Goal: Task Accomplishment & Management: Use online tool/utility

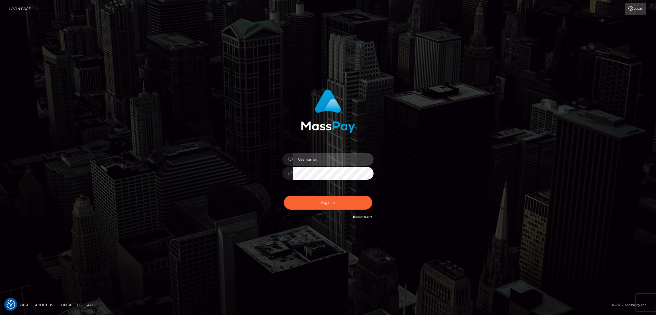
type input "by.es2"
click at [322, 202] on button "Sign in" at bounding box center [328, 203] width 88 height 14
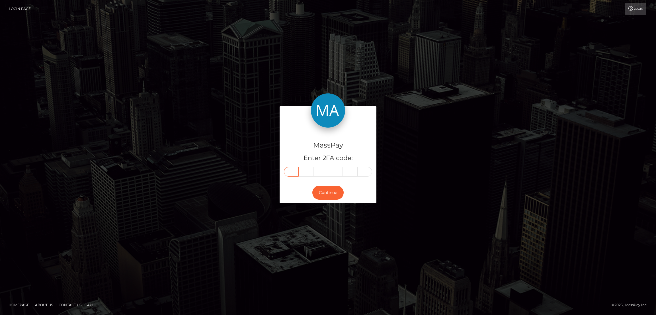
click at [289, 173] on input "text" at bounding box center [291, 172] width 15 height 10
paste input "9"
type input "9"
type input "6"
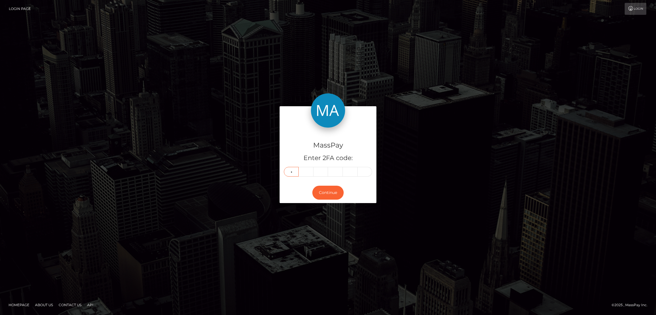
type input "4"
type input "1"
click at [326, 190] on button "Continue" at bounding box center [327, 193] width 31 height 14
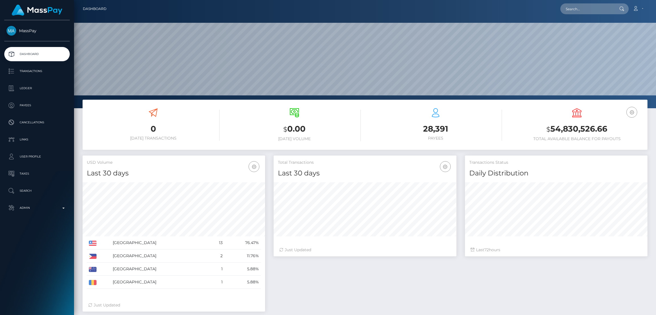
scroll to position [101, 182]
click at [578, 11] on input "text" at bounding box center [587, 8] width 54 height 11
paste input "shelbaecatplays@gmail.com"
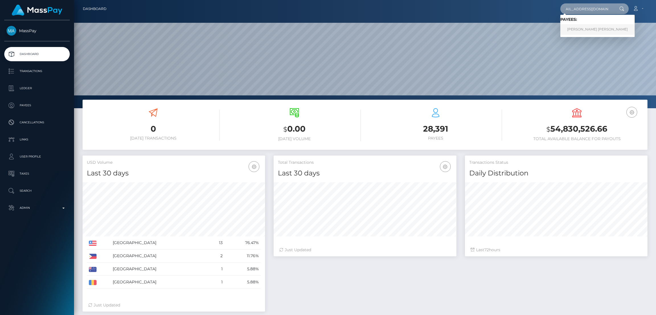
type input "shelbaecatplays@gmail.com"
click at [588, 30] on link "SHELBY ELISE HARGRAVE" at bounding box center [597, 29] width 74 height 11
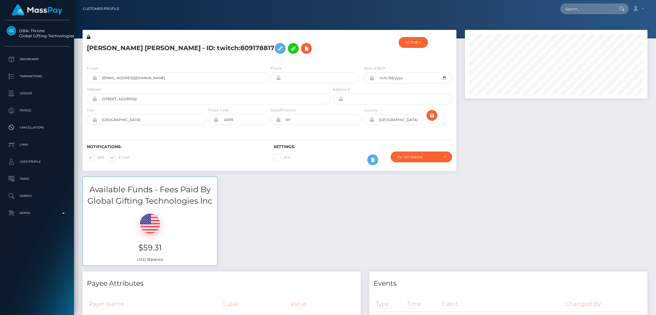
scroll to position [68, 182]
click at [277, 50] on icon at bounding box center [280, 48] width 7 height 7
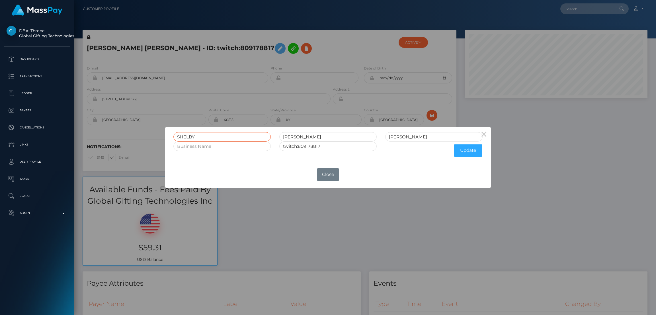
click at [192, 136] on input "SHELBY" at bounding box center [221, 136] width 97 height 9
click at [328, 173] on button "Close" at bounding box center [328, 174] width 22 height 13
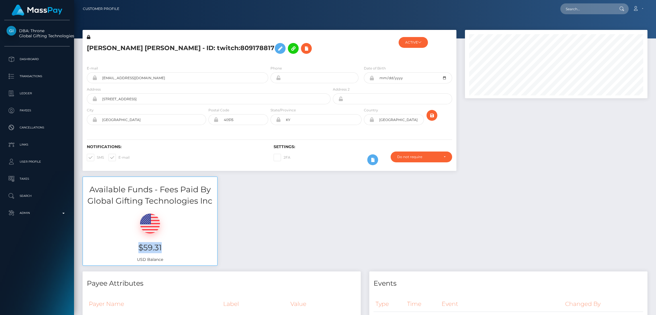
drag, startPoint x: 133, startPoint y: 245, endPoint x: 171, endPoint y: 249, distance: 38.0
click at [171, 249] on h3 "$59.31" at bounding box center [150, 247] width 126 height 11
copy h3 "$59.31"
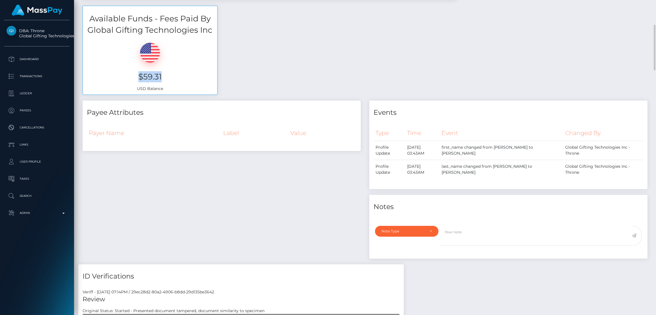
scroll to position [0, 0]
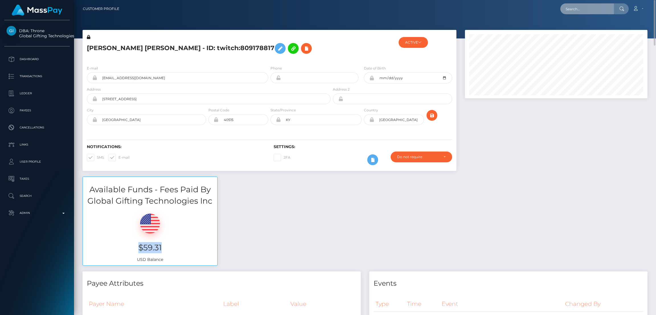
click at [578, 9] on input "text" at bounding box center [587, 8] width 54 height 11
paste input "laciemonroe1@gmail.com"
type input "laciemonroe1@gmail.com"
click at [580, 33] on link "Lacie Monroe" at bounding box center [583, 29] width 46 height 11
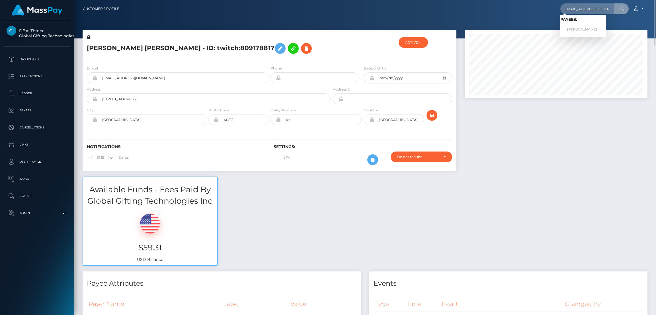
scroll to position [0, 0]
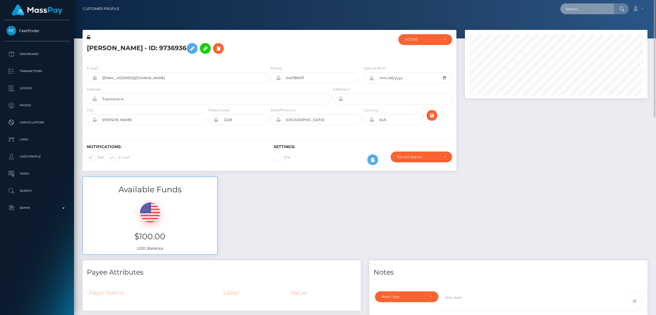
click at [572, 9] on input "text" at bounding box center [587, 8] width 54 height 11
paste input "[EMAIL_ADDRESS][DOMAIN_NAME]"
type input "[EMAIL_ADDRESS][DOMAIN_NAME]"
click at [591, 31] on link "Emily Martin" at bounding box center [583, 29] width 46 height 11
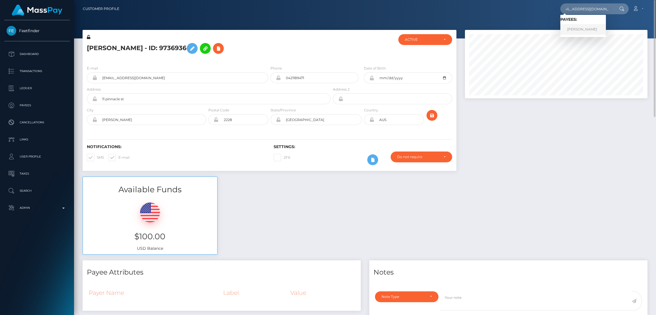
scroll to position [0, 0]
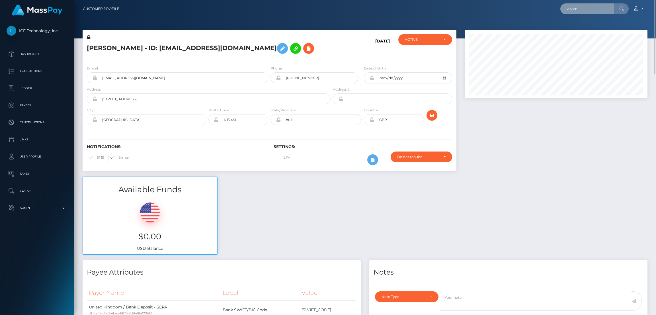
click at [573, 9] on input "text" at bounding box center [587, 8] width 54 height 11
paste input "[EMAIL_ADDRESS][DOMAIN_NAME]"
type input "[EMAIL_ADDRESS][DOMAIN_NAME]"
click at [580, 27] on link "[PERSON_NAME]" at bounding box center [583, 29] width 46 height 11
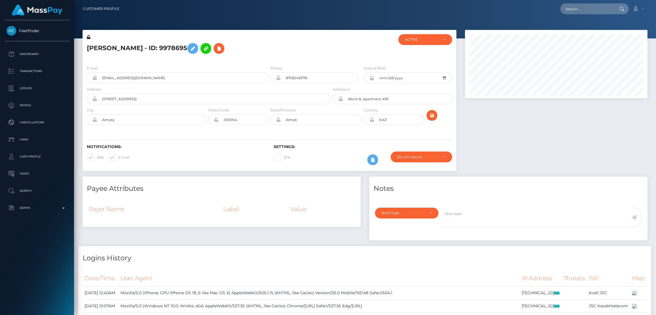
scroll to position [68, 182]
click at [196, 48] on icon at bounding box center [192, 48] width 7 height 7
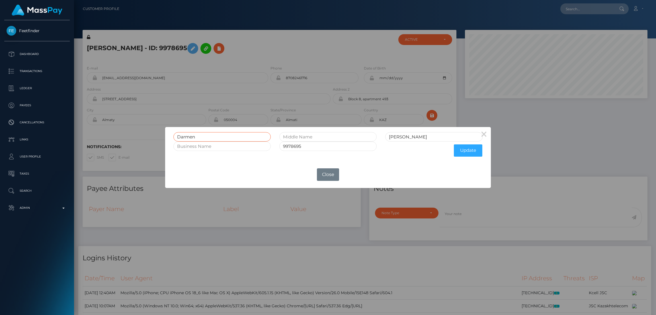
click at [188, 136] on input "Darmen" at bounding box center [221, 136] width 97 height 9
click at [330, 174] on button "Close" at bounding box center [328, 174] width 22 height 13
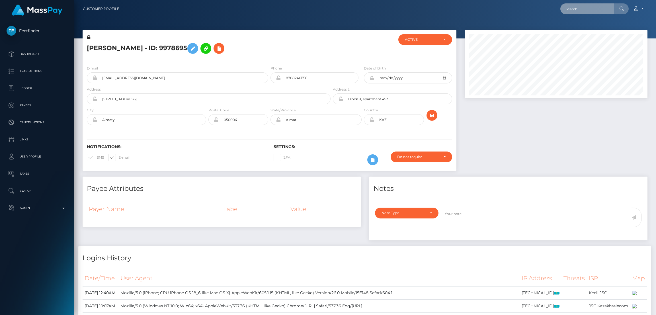
click at [589, 7] on input "text" at bounding box center [587, 8] width 54 height 11
paste input "sabrina_mercader@yahoo.com"
type input "sabrina_mercader@yahoo.com"
click at [594, 31] on link "Eljohn Alarde" at bounding box center [583, 29] width 46 height 11
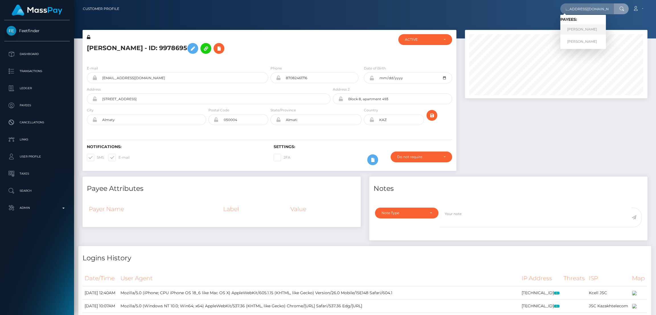
scroll to position [0, 0]
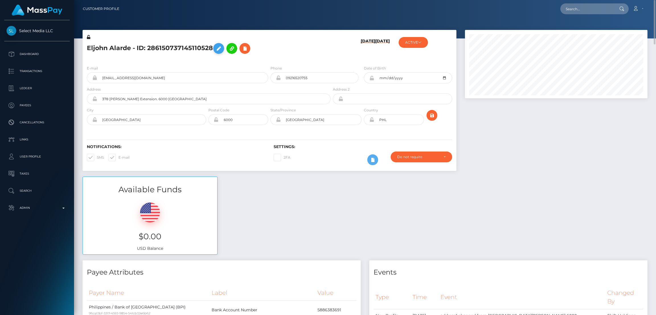
click at [220, 48] on icon at bounding box center [218, 48] width 7 height 7
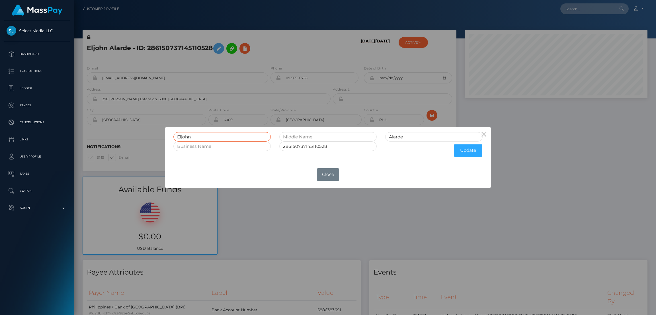
click at [185, 137] on input "Eljohn" at bounding box center [221, 136] width 97 height 9
click at [329, 172] on button "Close" at bounding box center [328, 174] width 22 height 13
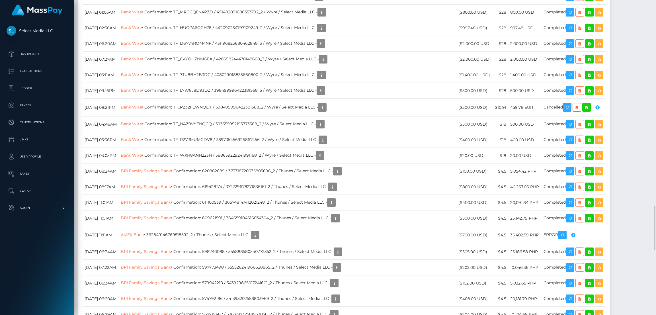
scroll to position [1238, 0]
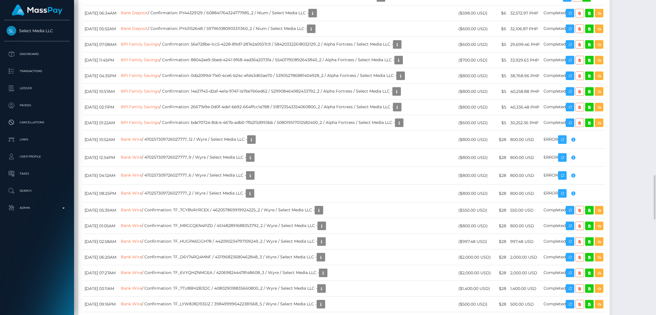
drag, startPoint x: 83, startPoint y: 98, endPoint x: 123, endPoint y: 99, distance: 39.6
drag, startPoint x: 124, startPoint y: 98, endPoint x: 83, endPoint y: 98, distance: 40.7
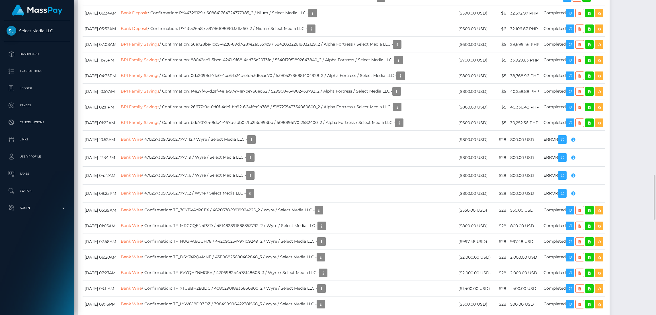
copy td "September 28, 2025"
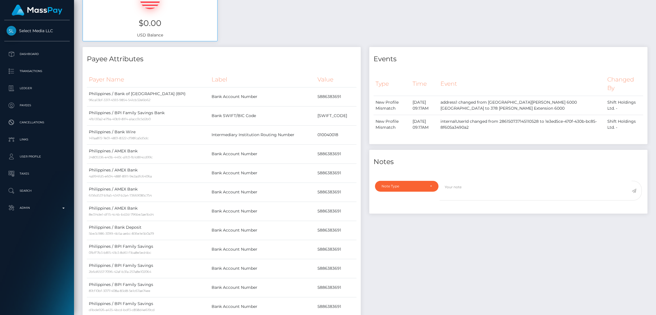
scroll to position [0, 0]
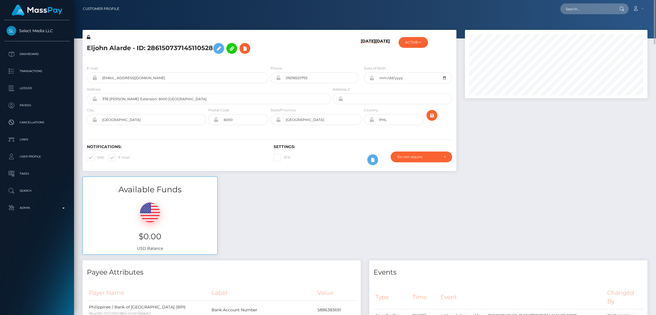
click at [589, 15] on div "Loading... Loading... Account Edit Profile Logout" at bounding box center [385, 9] width 523 height 12
click at [590, 12] on input "text" at bounding box center [587, 8] width 54 height 11
paste input "exoticblondiie@gmail.com"
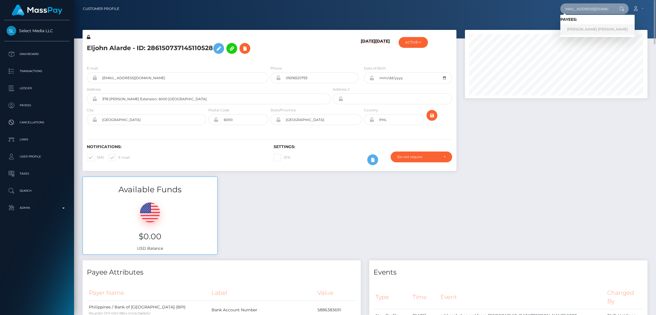
type input "exoticblondiie@gmail.com"
click at [576, 30] on link "KATELYN MARIE FISHER" at bounding box center [597, 29] width 74 height 11
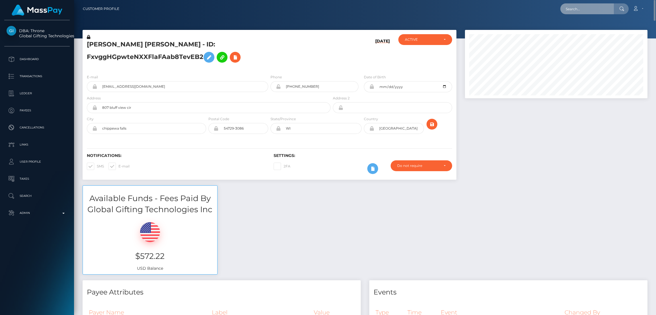
click at [571, 9] on input "text" at bounding box center [587, 8] width 54 height 11
paste input "[EMAIL_ADDRESS][DOMAIN_NAME]"
type input "[EMAIL_ADDRESS][DOMAIN_NAME]"
click at [579, 29] on link "[PERSON_NAME]" at bounding box center [583, 29] width 46 height 11
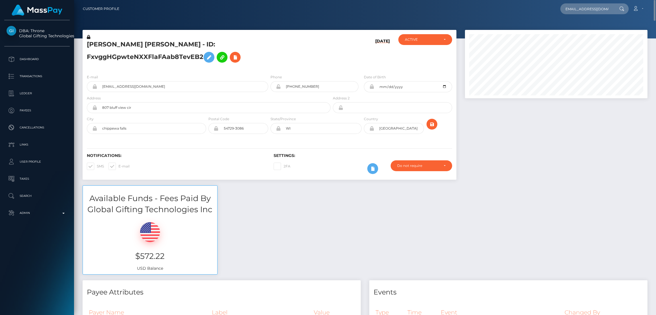
scroll to position [0, 0]
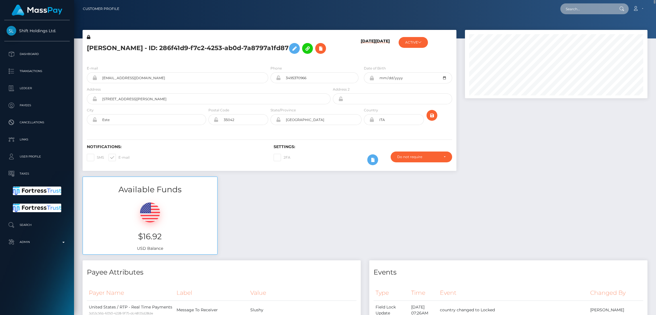
click at [581, 10] on input "text" at bounding box center [587, 8] width 54 height 11
paste input "amstaffy83@gmail.com"
type input "amstaffy83@gmail.com"
click at [571, 29] on link "CF Wellness" at bounding box center [583, 29] width 46 height 11
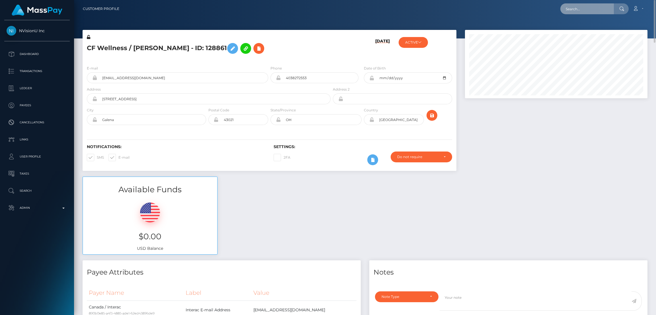
click at [568, 4] on input "text" at bounding box center [587, 8] width 54 height 11
paste input "[DOMAIN_NAME][EMAIL_ADDRESS][DOMAIN_NAME]"
type input "[DOMAIN_NAME][EMAIL_ADDRESS][DOMAIN_NAME]"
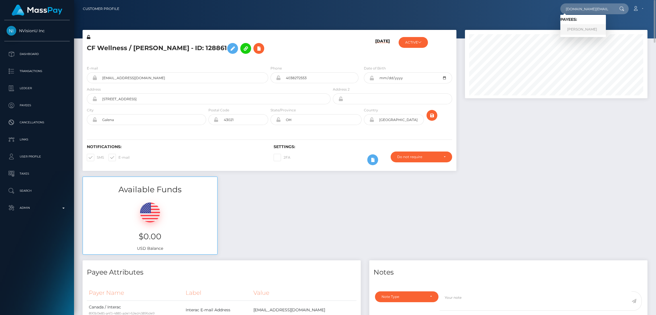
click at [580, 31] on link "[PERSON_NAME]" at bounding box center [583, 29] width 46 height 11
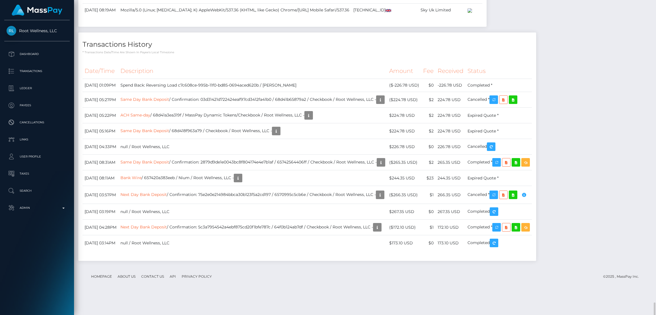
scroll to position [757, 0]
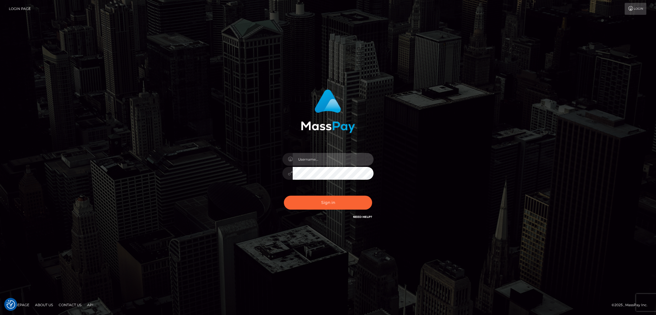
type input "by.es2"
click at [321, 202] on button "Sign in" at bounding box center [328, 203] width 88 height 14
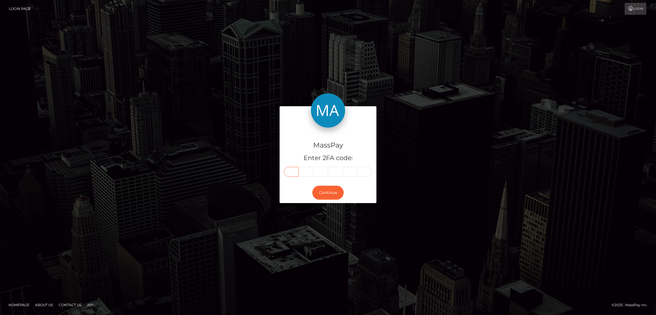
click at [295, 173] on input "text" at bounding box center [291, 172] width 15 height 10
paste input "5"
type input "5"
type input "6"
type input "8"
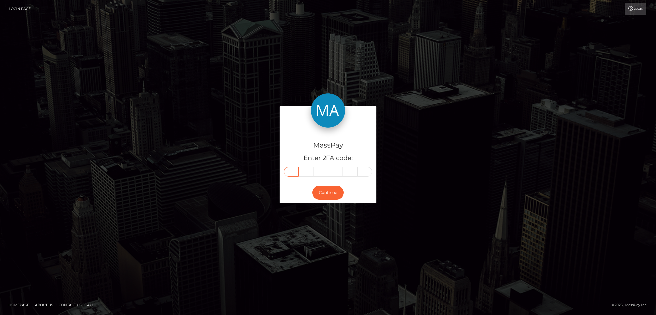
type input "9"
type input "4"
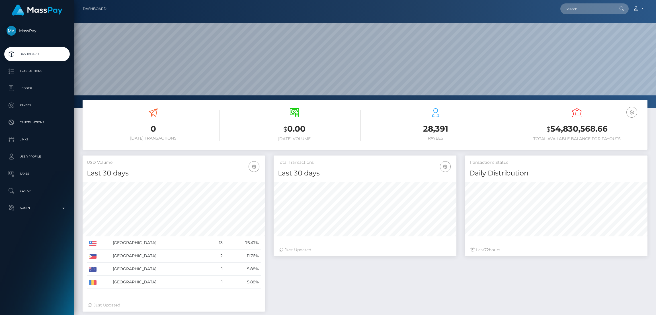
scroll to position [101, 182]
click at [584, 9] on input "text" at bounding box center [587, 8] width 54 height 11
paste input "ania.ahamed@live.nl"
type input "ania.ahamed@live.nl"
click at [575, 30] on link "ANIA AHAMED" at bounding box center [583, 29] width 46 height 11
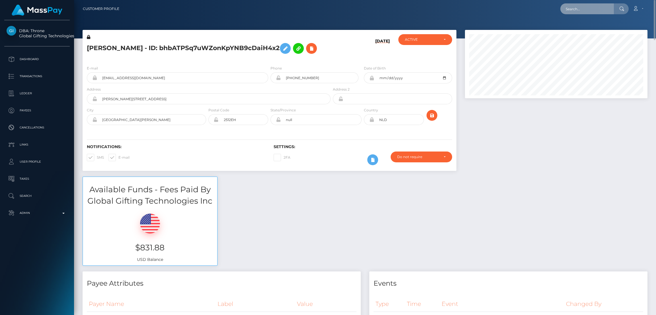
click at [575, 7] on input "text" at bounding box center [587, 8] width 54 height 11
paste input "[EMAIL_ADDRESS][DOMAIN_NAME]"
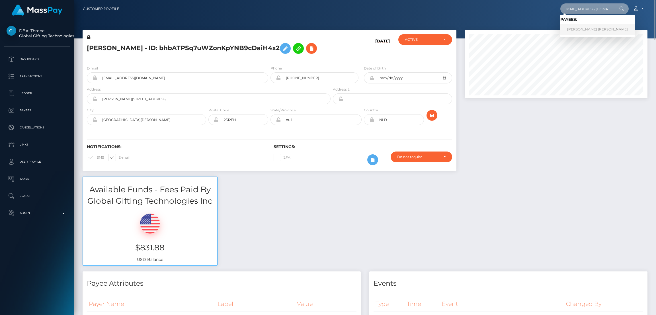
type input "[EMAIL_ADDRESS][DOMAIN_NAME]"
click at [576, 28] on link "[PERSON_NAME] [PERSON_NAME]" at bounding box center [597, 29] width 74 height 11
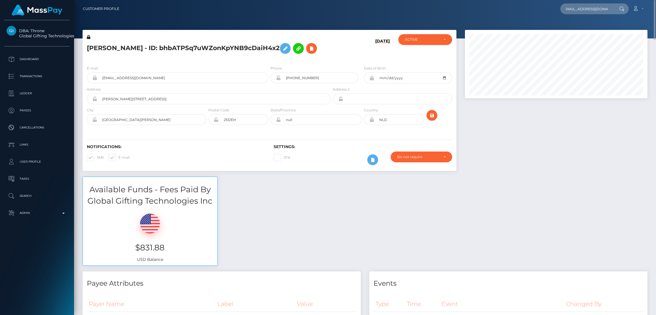
scroll to position [0, 0]
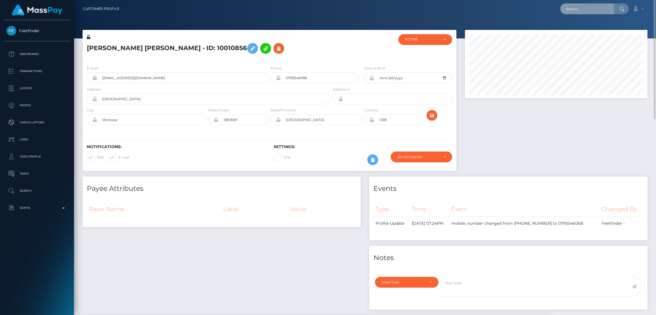
click at [574, 8] on input "text" at bounding box center [587, 8] width 54 height 11
paste input "[EMAIL_ADDRESS][DOMAIN_NAME]"
type input "[EMAIL_ADDRESS][DOMAIN_NAME]"
click at [578, 30] on link "[PERSON_NAME]" at bounding box center [583, 29] width 46 height 11
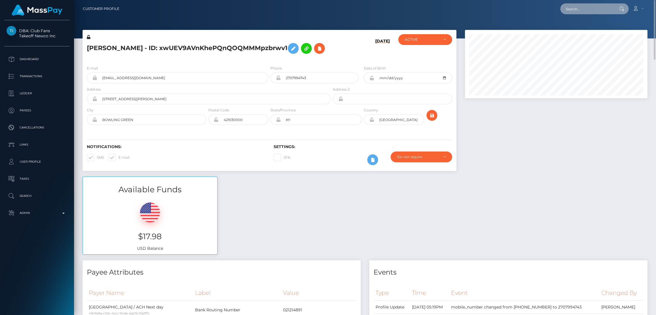
click at [570, 10] on input "text" at bounding box center [587, 8] width 54 height 11
paste input "[EMAIL_ADDRESS][DOMAIN_NAME]"
type input "[EMAIL_ADDRESS][DOMAIN_NAME]"
click at [570, 30] on link "[PERSON_NAME]" at bounding box center [583, 29] width 46 height 11
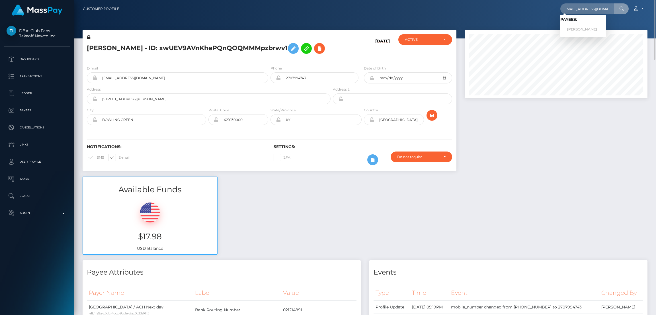
scroll to position [0, 0]
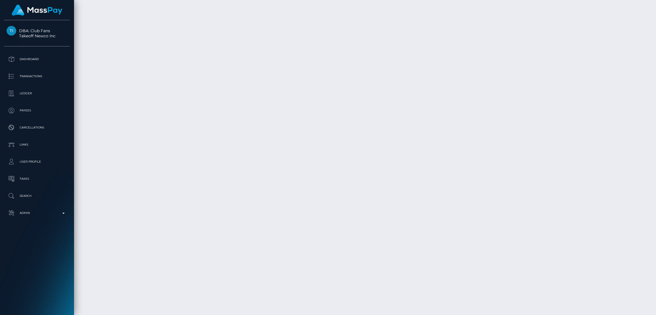
scroll to position [2363, 0]
drag, startPoint x: 84, startPoint y: 168, endPoint x: 123, endPoint y: 168, distance: 39.3
copy td "September 26, 2025"
drag, startPoint x: 464, startPoint y: 169, endPoint x: 481, endPoint y: 169, distance: 16.8
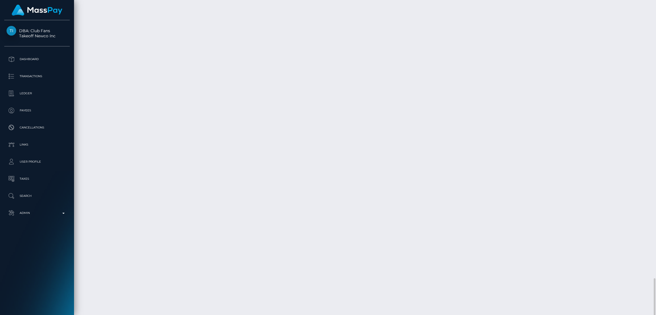
copy td "$50.27 USD"
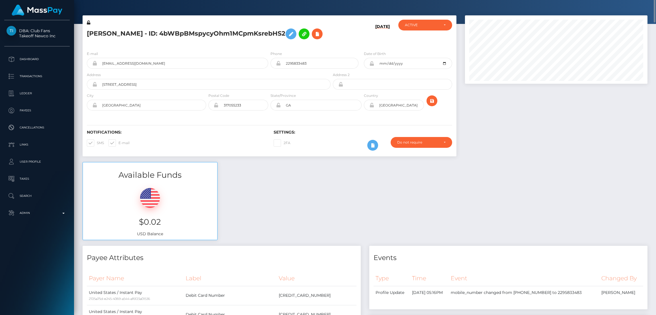
scroll to position [0, 0]
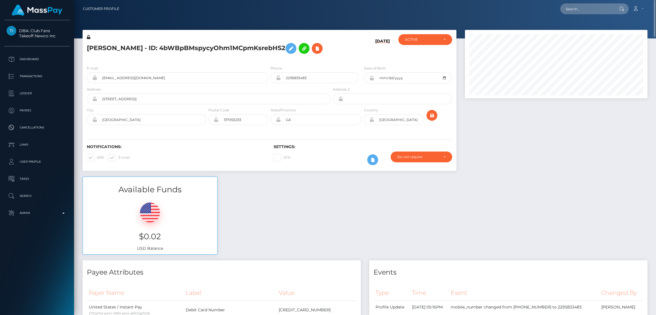
click at [593, 2] on nav "Customer Profile Loading... Loading... Account" at bounding box center [365, 9] width 582 height 18
click at [590, 5] on input "text" at bounding box center [587, 8] width 54 height 11
paste input "[EMAIL_ADDRESS][DOMAIN_NAME]"
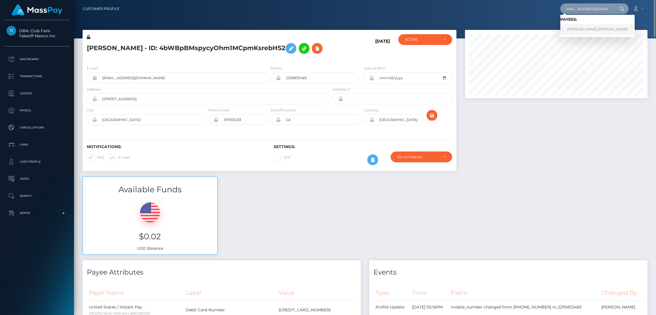
type input "adottyjbarlow@gmail.com"
click at [578, 31] on link "AMANDA DORIS JANE BARLOW" at bounding box center [597, 29] width 74 height 11
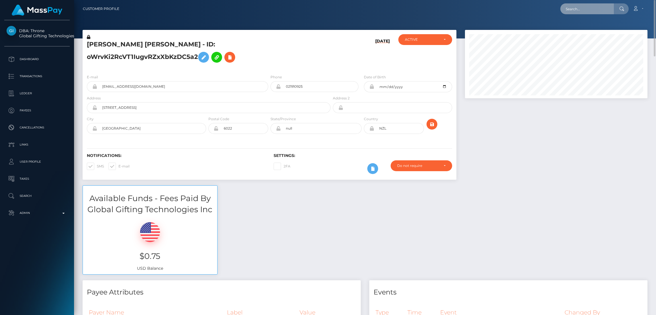
click at [574, 10] on input "text" at bounding box center [587, 8] width 54 height 11
paste input "esunyt04@gmail.com"
type input "esunyt04@gmail.com"
click at [579, 30] on link "EHSAN AHMAD" at bounding box center [583, 29] width 46 height 11
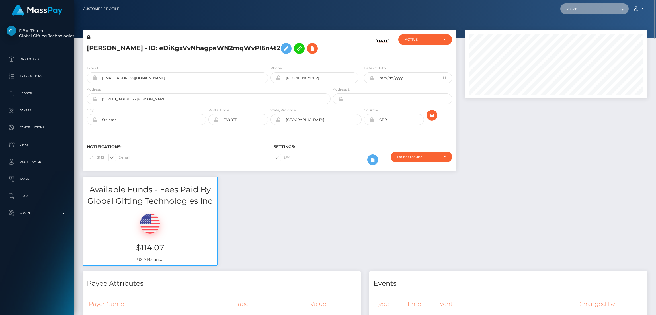
click at [584, 10] on input "text" at bounding box center [587, 8] width 54 height 11
paste input "[EMAIL_ADDRESS][DOMAIN_NAME]"
type input "[EMAIL_ADDRESS][DOMAIN_NAME]"
click at [588, 28] on link "Rosa De Sanctis" at bounding box center [583, 29] width 46 height 11
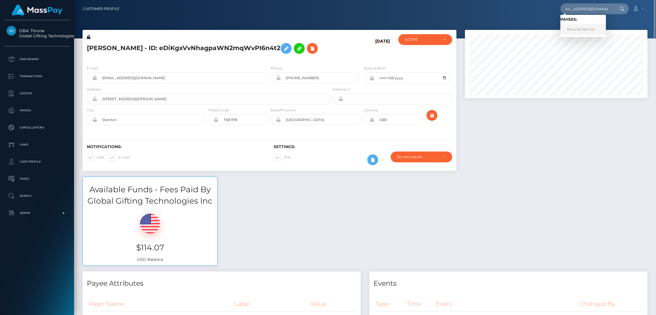
scroll to position [0, 0]
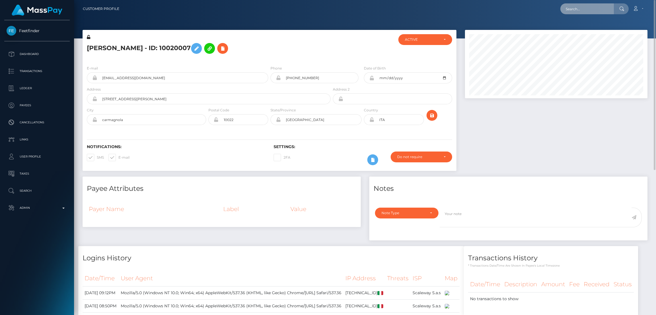
click at [569, 9] on input "text" at bounding box center [587, 8] width 54 height 11
paste input "deudaerlvincent72@gmail.com"
type input "deudaerlvincent72@gmail.com"
click at [578, 26] on link "Erl Vincent Deuda" at bounding box center [583, 29] width 46 height 11
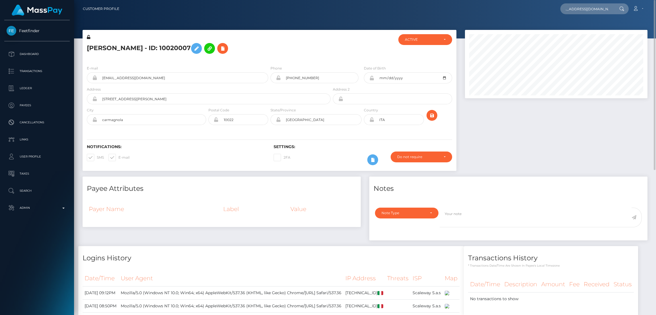
scroll to position [0, 0]
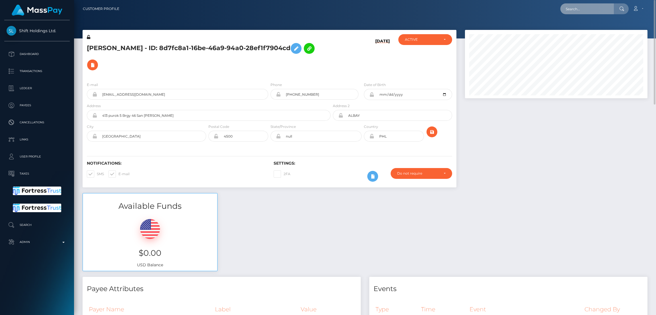
click at [583, 12] on input "text" at bounding box center [587, 8] width 54 height 11
paste input "[EMAIL_ADDRESS][DOMAIN_NAME]"
type input "[EMAIL_ADDRESS][DOMAIN_NAME]"
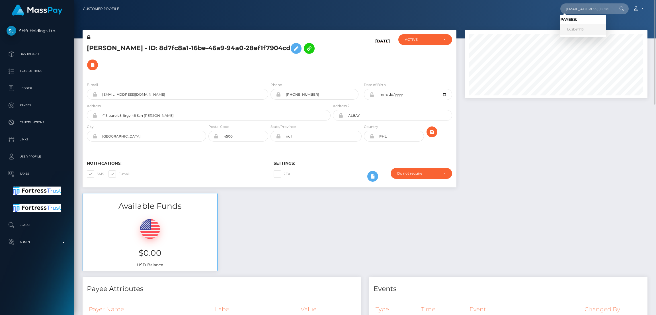
click at [577, 28] on link "Luzbe1713" at bounding box center [583, 29] width 46 height 11
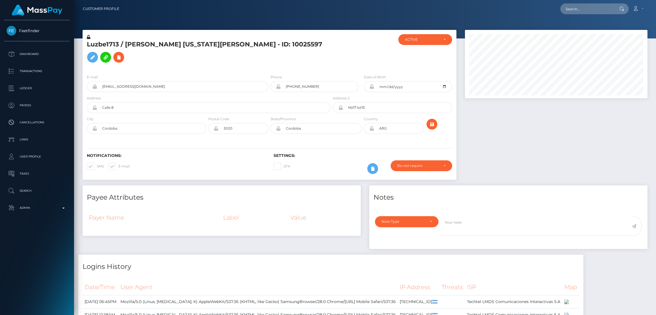
scroll to position [68, 182]
click at [582, 5] on input "text" at bounding box center [587, 8] width 54 height 11
paste input "anastasiaobeni@gmail.com"
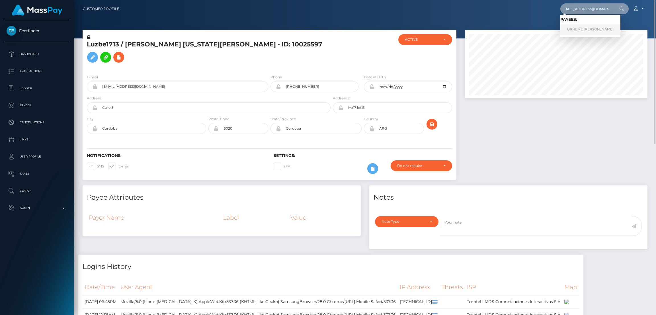
type input "anastasiaobeni@gmail.com"
click at [589, 30] on link "URHEME ANASTASIA OGBENI" at bounding box center [590, 29] width 60 height 11
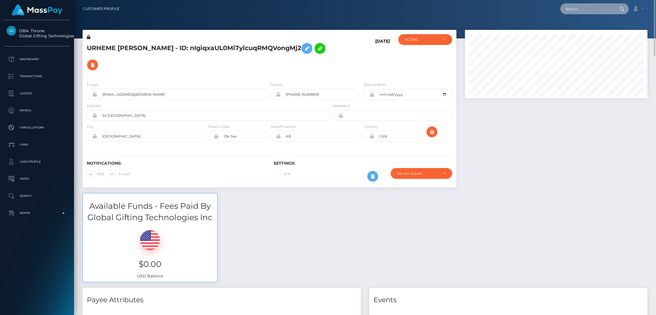
click at [577, 7] on input "text" at bounding box center [587, 8] width 54 height 11
paste input "bobbymush13@gmail.com"
type input "[EMAIL_ADDRESS][DOMAIN_NAME]"
click at [577, 27] on link "NextGen Renovations" at bounding box center [585, 29] width 51 height 11
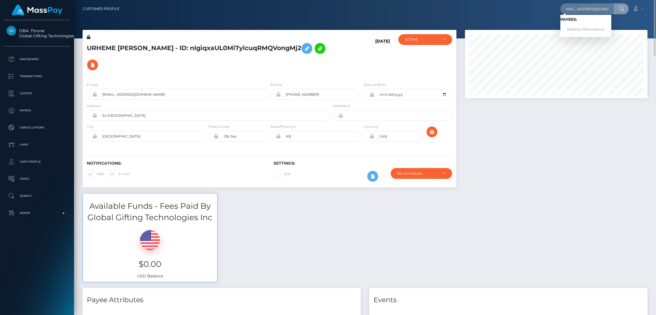
scroll to position [0, 0]
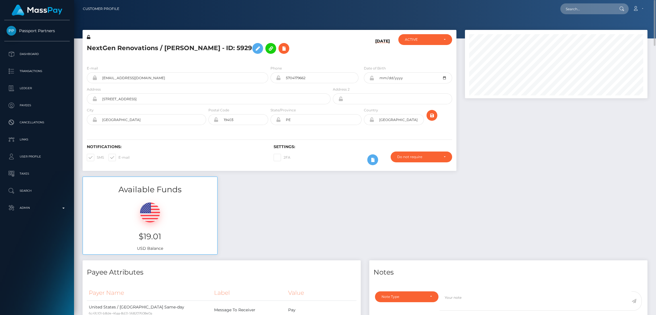
click at [570, 15] on nav "Customer Profile Loading... Loading... Account" at bounding box center [365, 9] width 582 height 18
click at [570, 15] on div "Loading... Loading... Account Edit Profile Logout" at bounding box center [385, 9] width 523 height 12
click at [569, 9] on input "text" at bounding box center [587, 8] width 54 height 11
paste input "[EMAIL_ADDRESS][DOMAIN_NAME]"
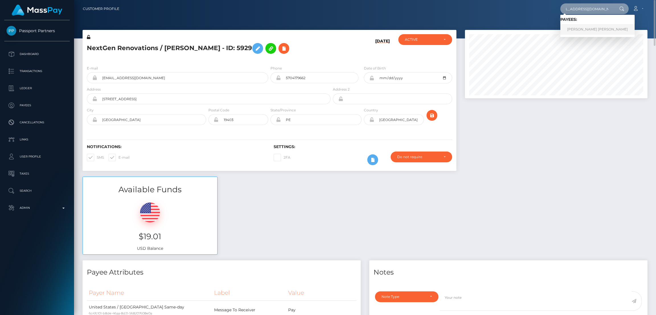
type input "[EMAIL_ADDRESS][DOMAIN_NAME]"
click at [571, 28] on link "[PERSON_NAME] [PERSON_NAME]" at bounding box center [597, 29] width 74 height 11
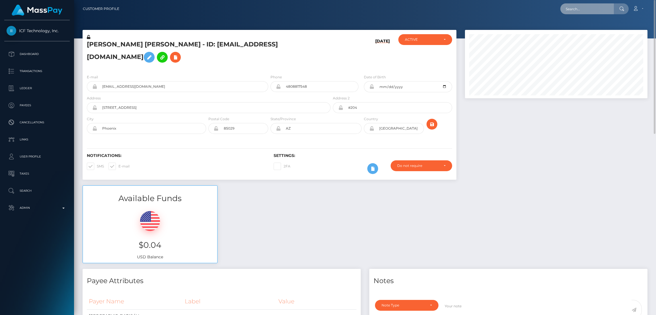
click at [577, 7] on input "text" at bounding box center [587, 8] width 54 height 11
paste input "angelapritschow@gmail.com"
type input "angelapritschow@gmail.com"
click at [583, 29] on link "Angela Pritschow" at bounding box center [583, 29] width 46 height 11
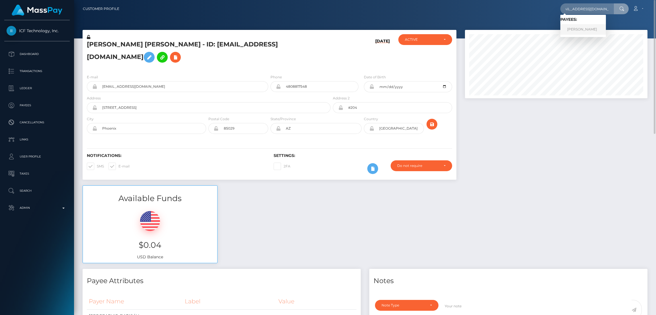
scroll to position [0, 0]
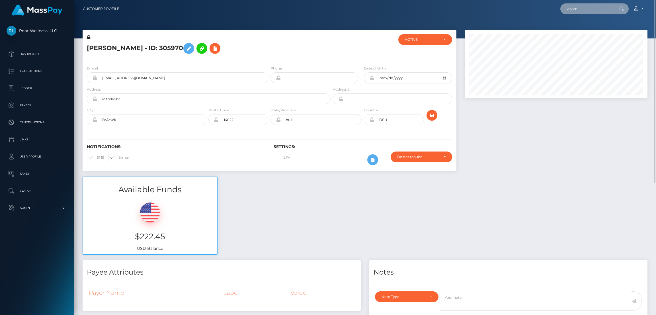
click at [578, 9] on input "text" at bounding box center [587, 8] width 54 height 11
paste input "[EMAIL_ADDRESS][DOMAIN_NAME]"
type input "[EMAIL_ADDRESS][DOMAIN_NAME]"
click at [580, 31] on link "[PERSON_NAME]" at bounding box center [583, 29] width 46 height 11
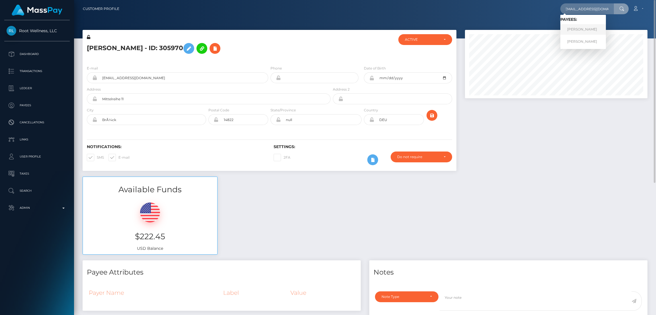
scroll to position [0, 0]
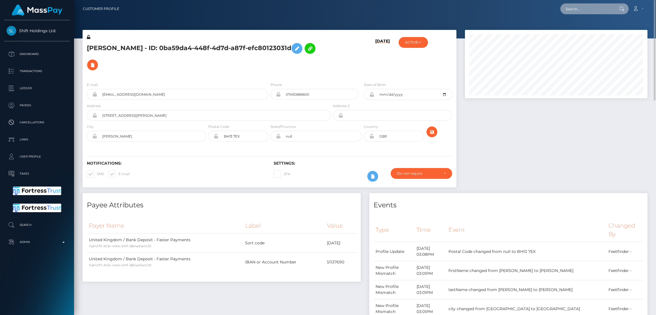
click at [582, 8] on input "text" at bounding box center [587, 8] width 54 height 11
paste input "[EMAIL_ADDRESS][DOMAIN_NAME]"
type input "[EMAIL_ADDRESS][DOMAIN_NAME]"
click at [581, 27] on link "[PERSON_NAME]" at bounding box center [583, 29] width 46 height 11
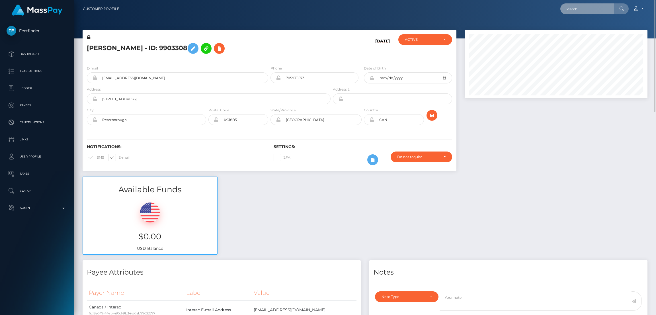
click at [585, 8] on input "text" at bounding box center [587, 8] width 54 height 11
paste input "[EMAIL_ADDRESS][DOMAIN_NAME]"
type input "[EMAIL_ADDRESS][DOMAIN_NAME]"
click at [579, 27] on link "[PERSON_NAME]" at bounding box center [583, 29] width 46 height 11
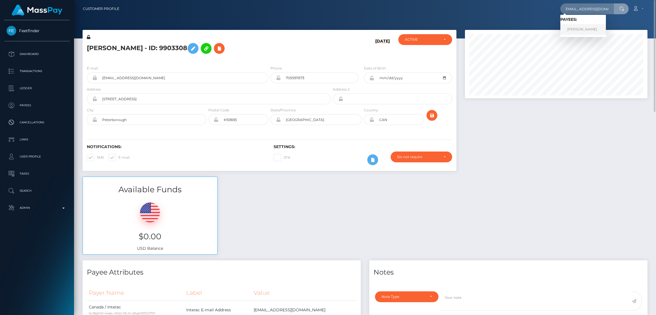
scroll to position [0, 0]
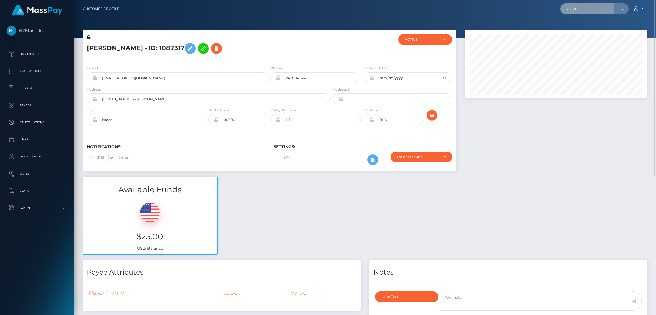
click at [580, 11] on input "text" at bounding box center [587, 8] width 54 height 11
paste input "[EMAIL_ADDRESS][DOMAIN_NAME]"
type input "[EMAIL_ADDRESS][DOMAIN_NAME]"
click at [573, 28] on link "[PERSON_NAME]" at bounding box center [583, 29] width 46 height 11
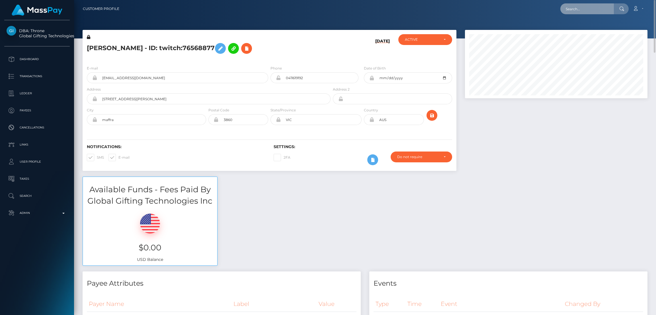
click at [592, 7] on input "text" at bounding box center [587, 8] width 54 height 11
paste input "[EMAIL_ADDRESS][DOMAIN_NAME]"
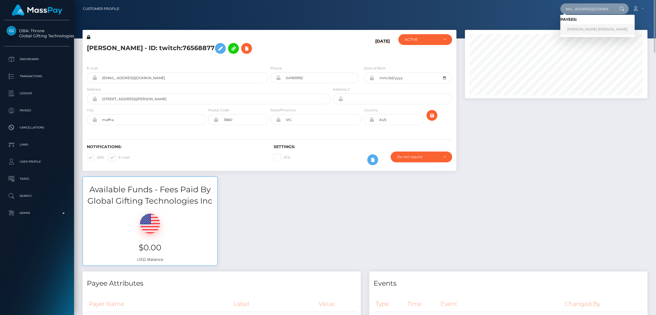
type input "[EMAIL_ADDRESS][DOMAIN_NAME]"
click at [586, 30] on link "[PERSON_NAME] [PERSON_NAME]" at bounding box center [597, 29] width 74 height 11
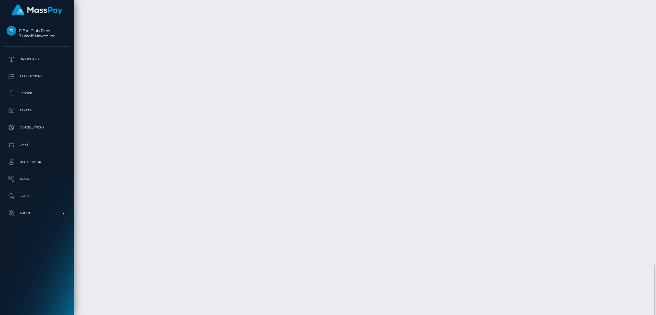
scroll to position [1473, 0]
